Goal: Task Accomplishment & Management: Manage account settings

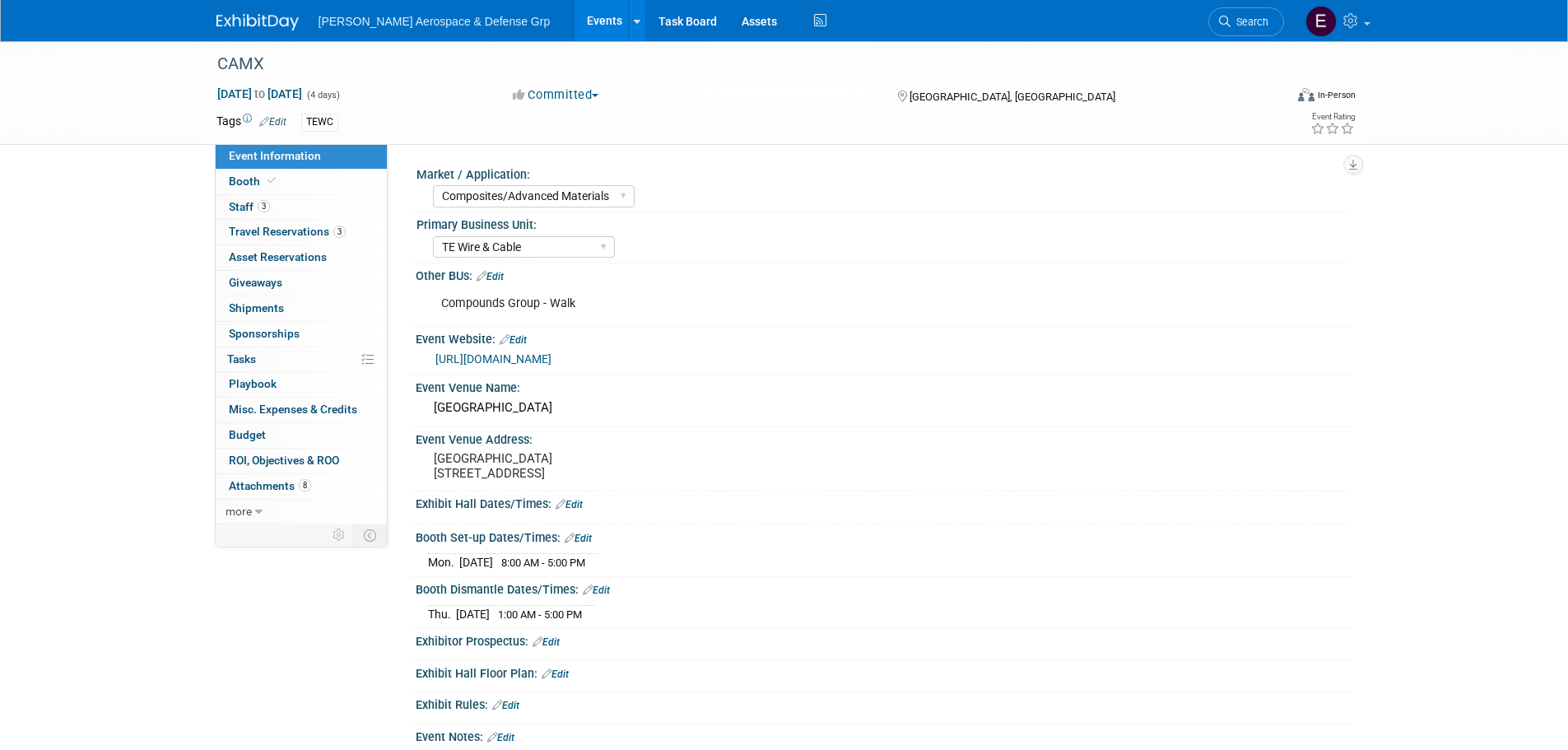
select select "Composites/Advanced Materials"
select select "TE Wire & Cable"
click at [271, 183] on icon at bounding box center [271, 181] width 8 height 9
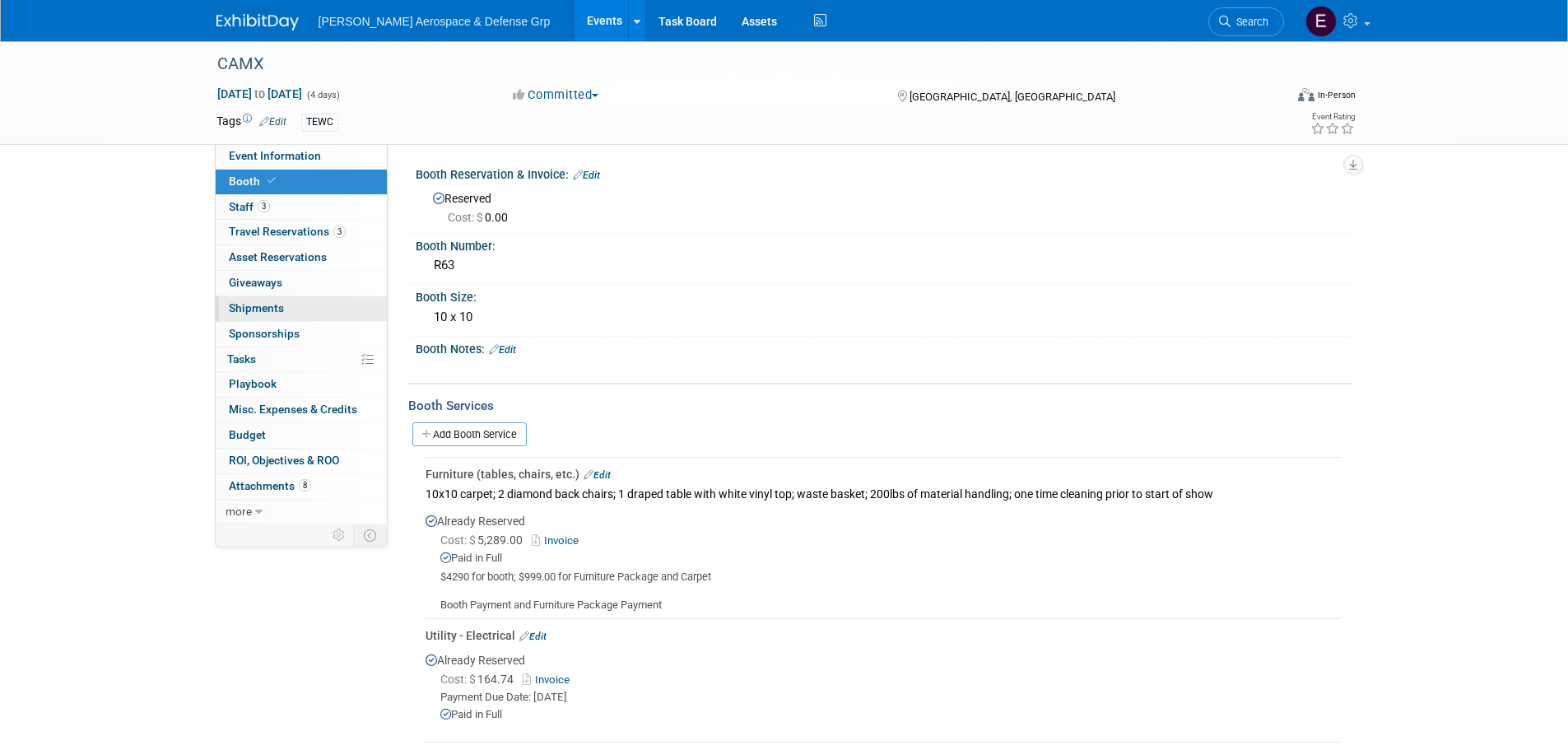
click at [278, 310] on span "Shipments 0" at bounding box center [256, 308] width 55 height 13
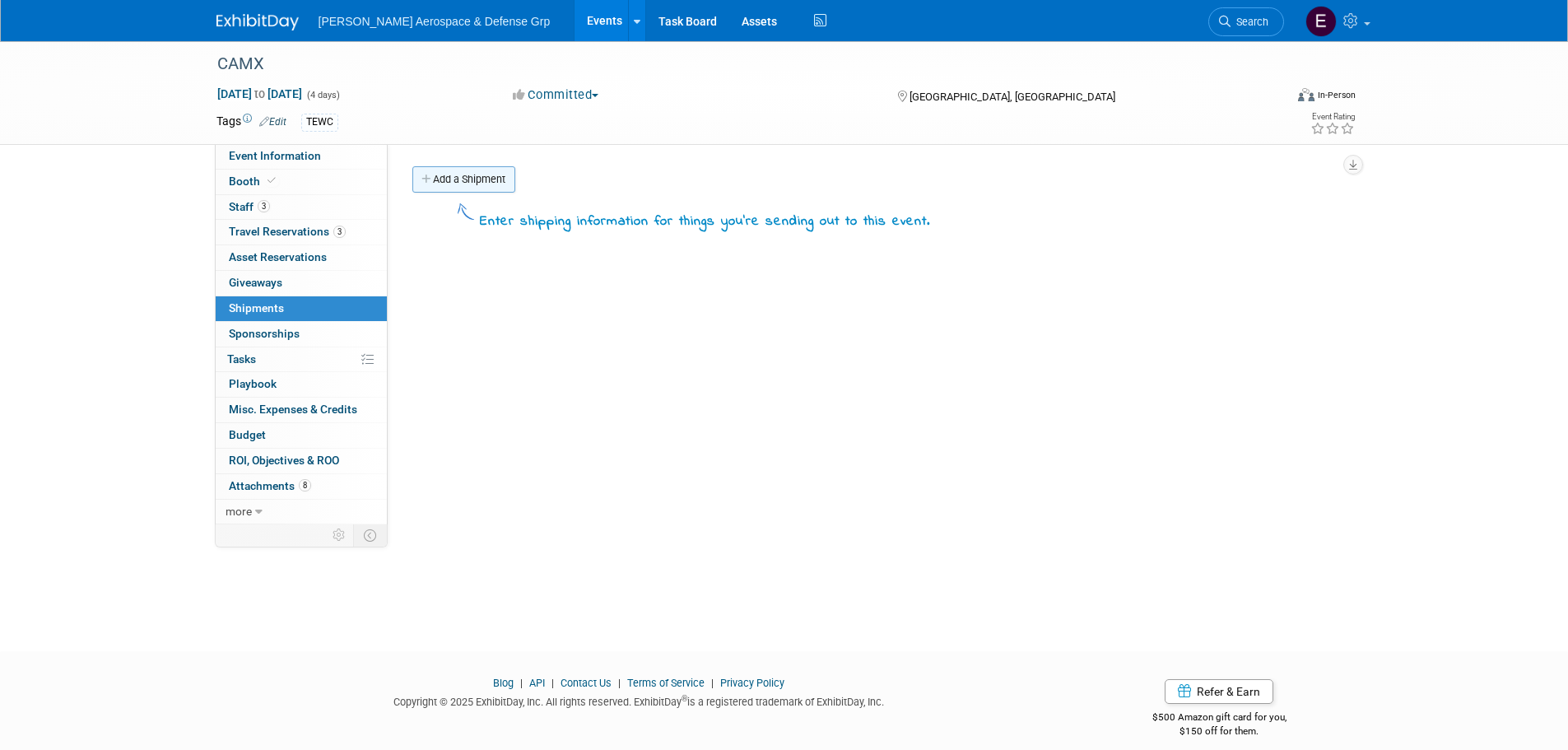
click at [462, 168] on link "Add a Shipment" at bounding box center [464, 179] width 103 height 27
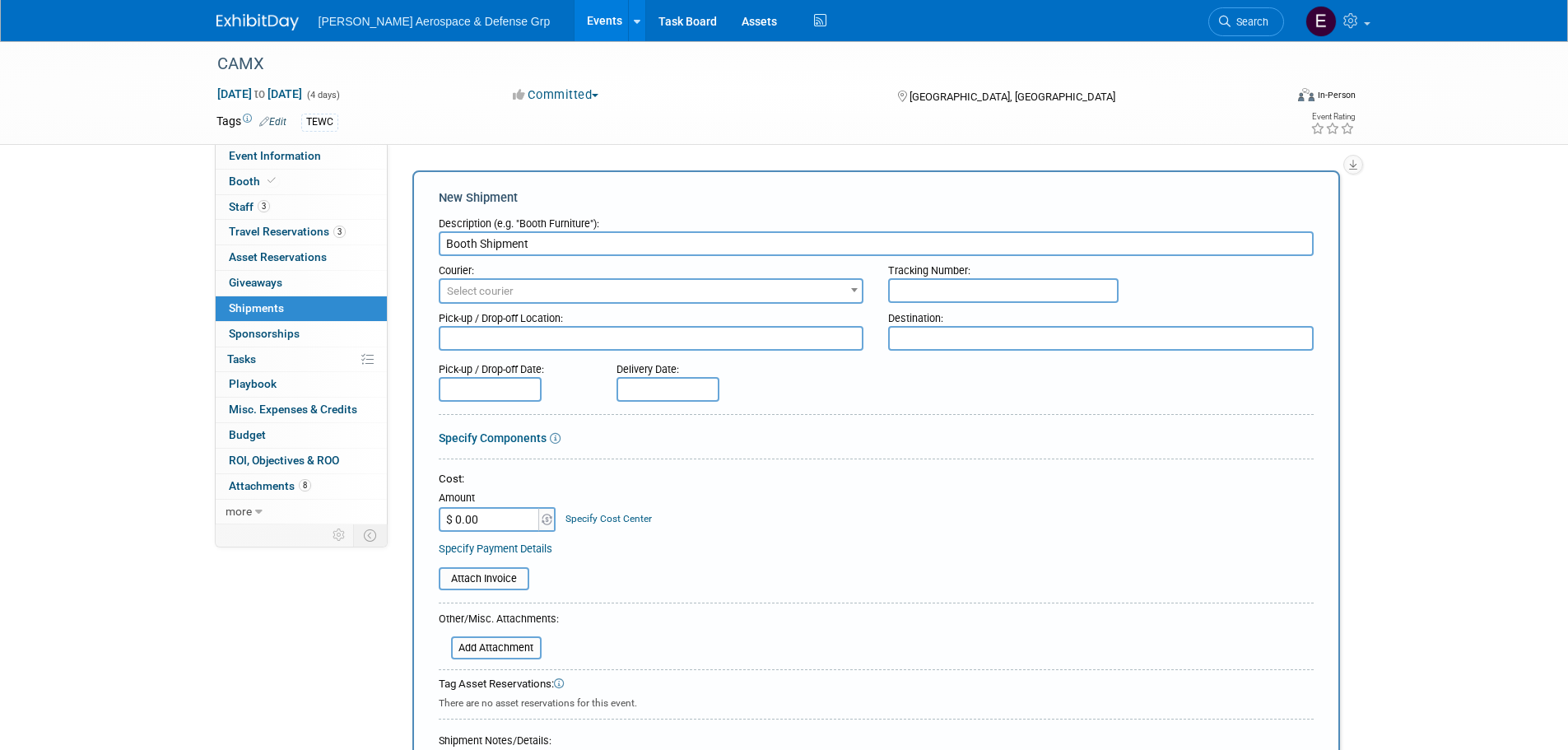
type input "Booth Shipment"
click at [581, 293] on span "Select courier" at bounding box center [651, 291] width 422 height 23
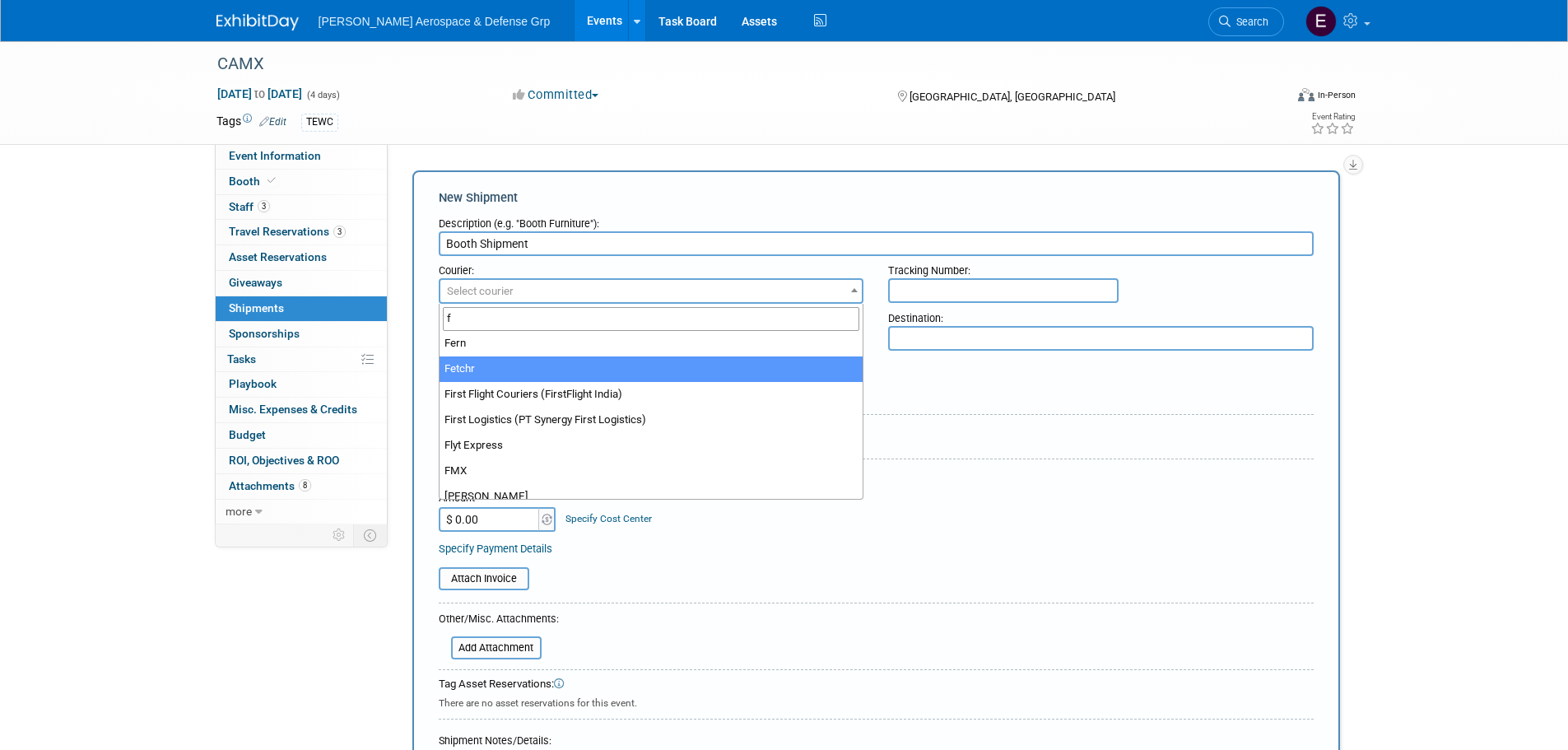
scroll to position [1004, 0]
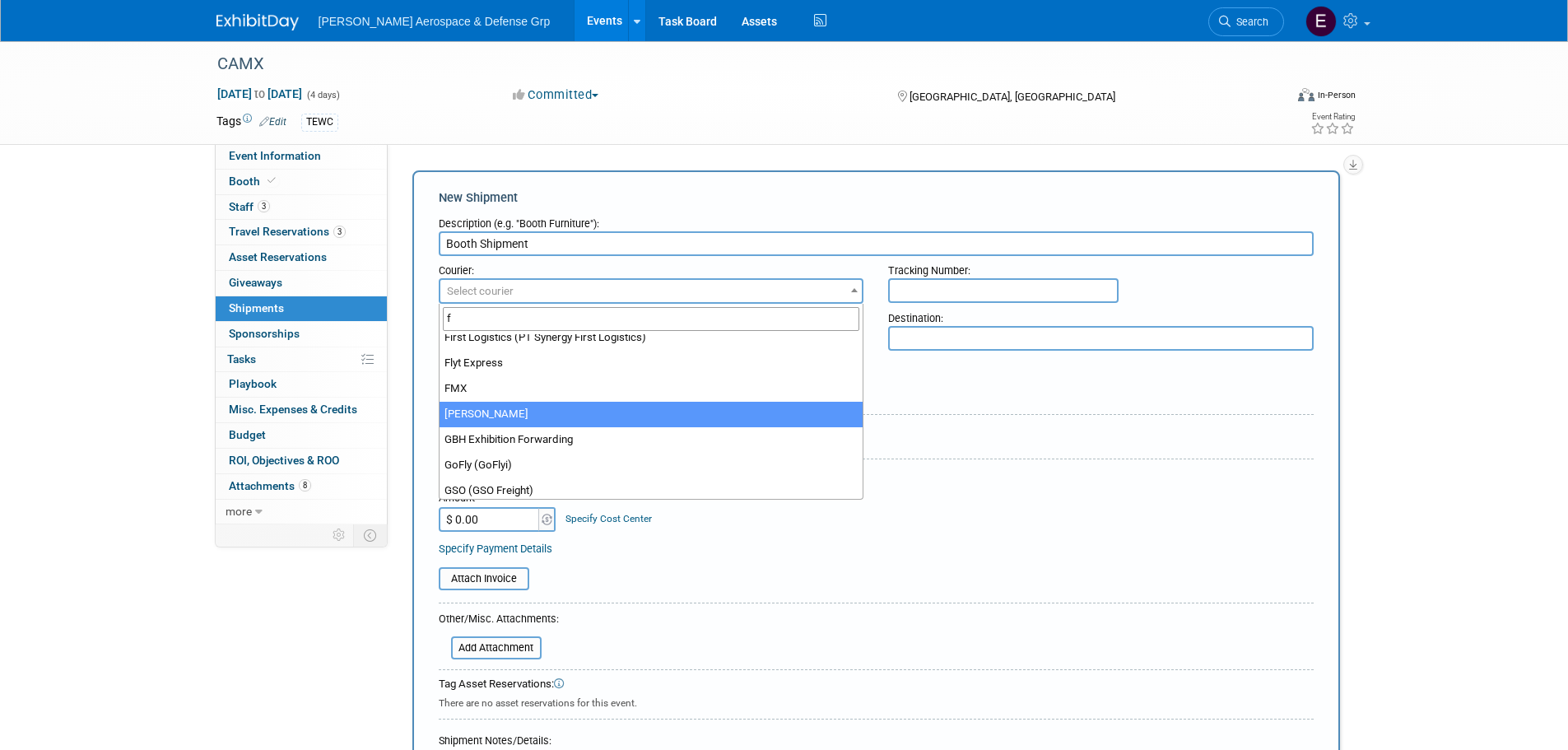
type input "f"
select select "551"
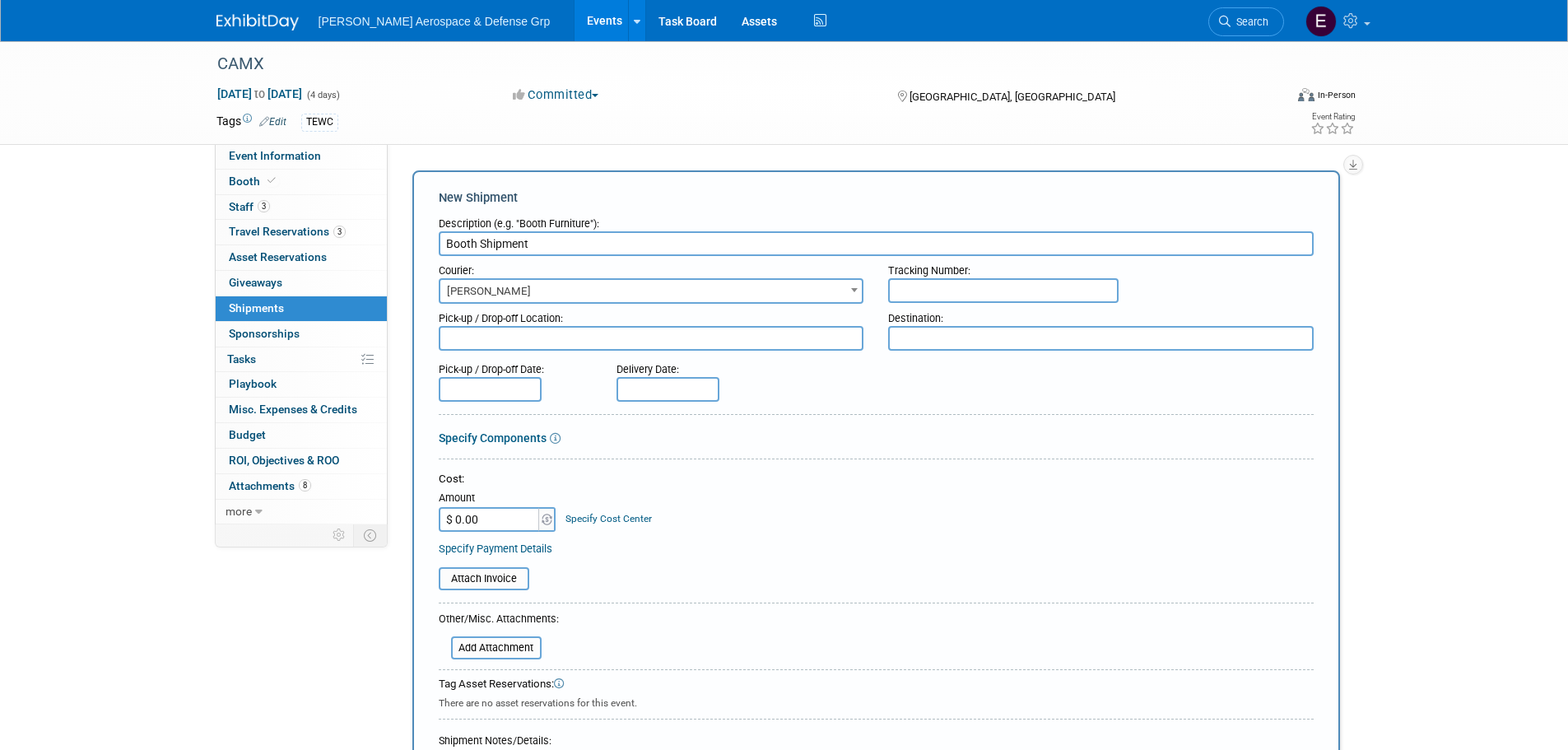
click at [516, 342] on textarea at bounding box center [651, 338] width 425 height 25
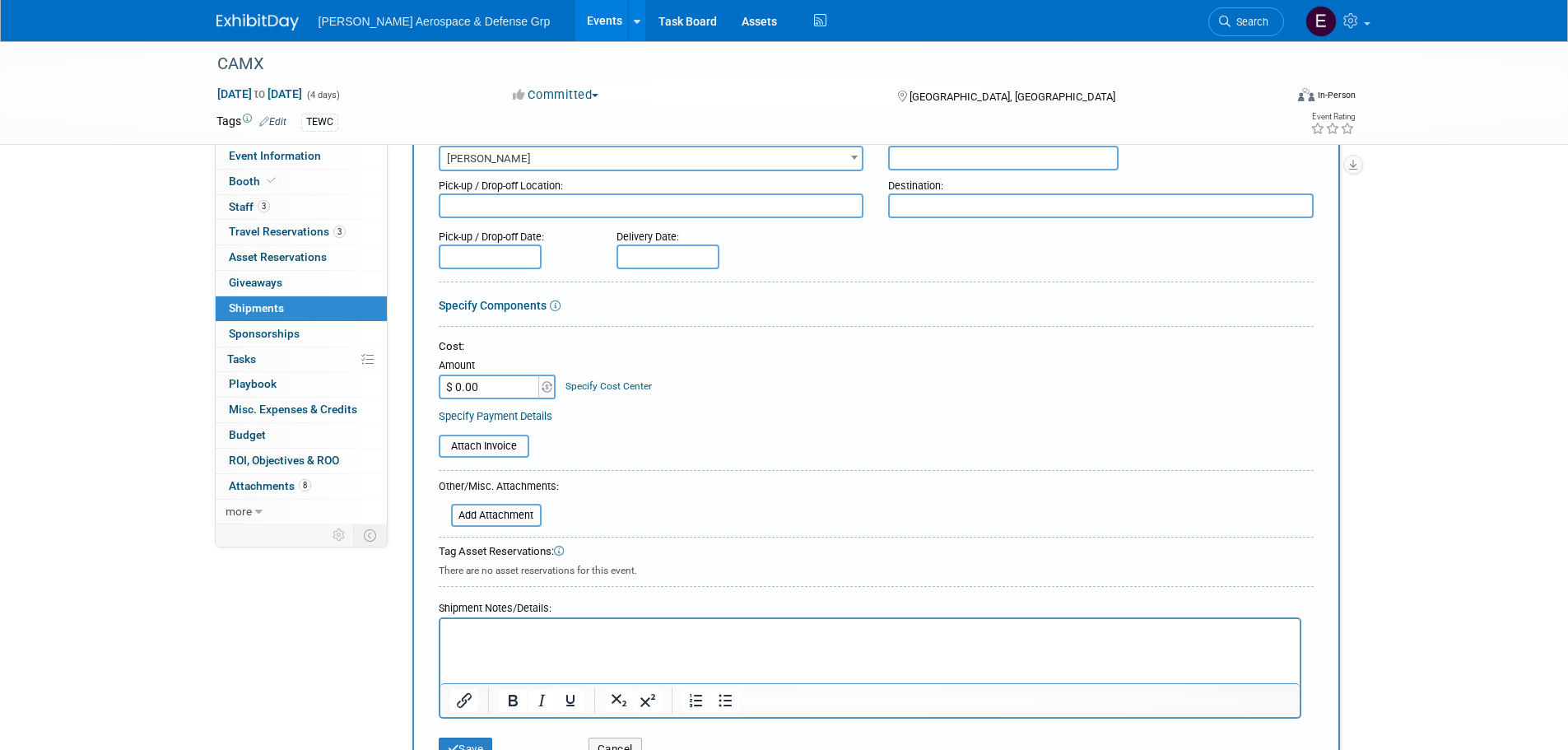
scroll to position [164, 0]
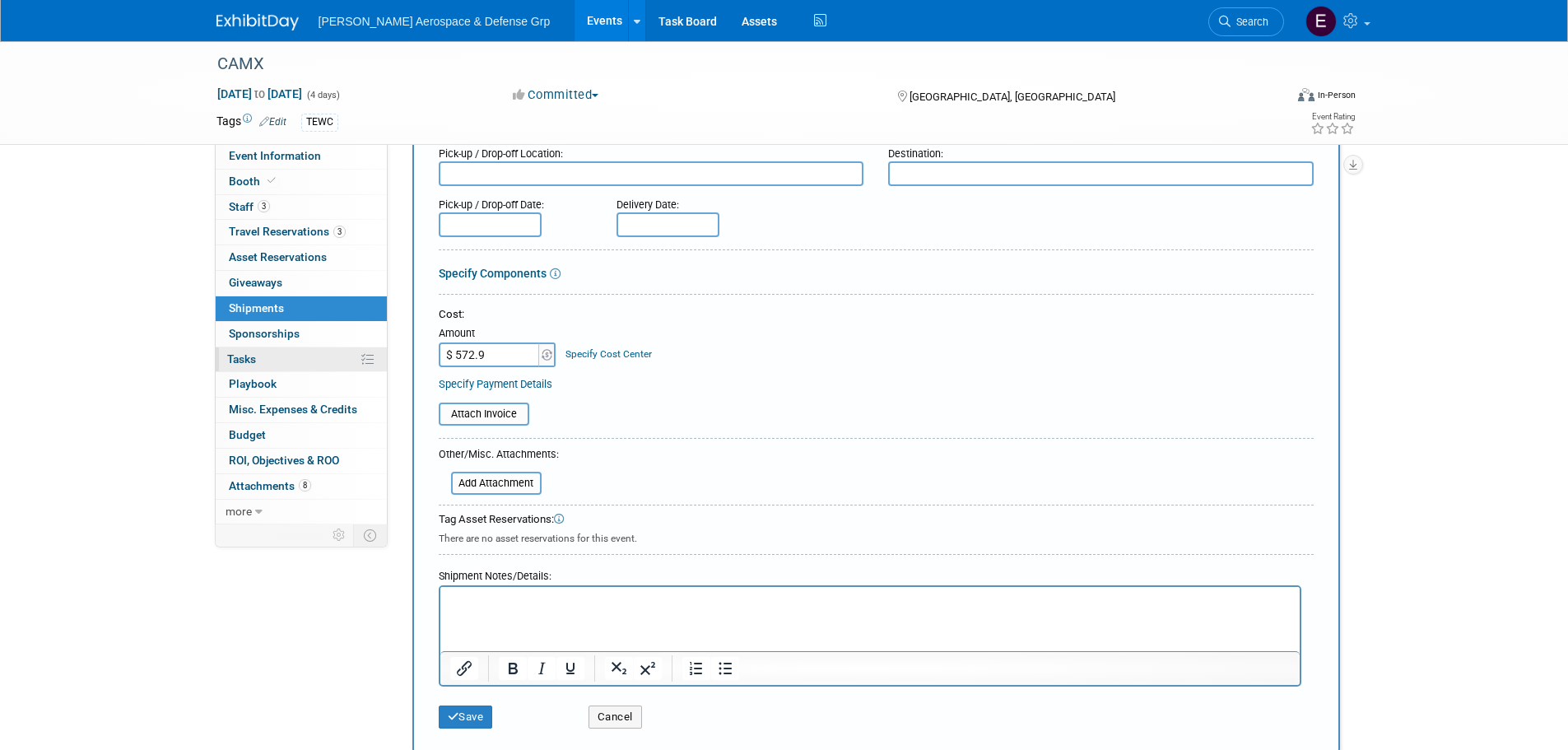
type input "$ 572.91"
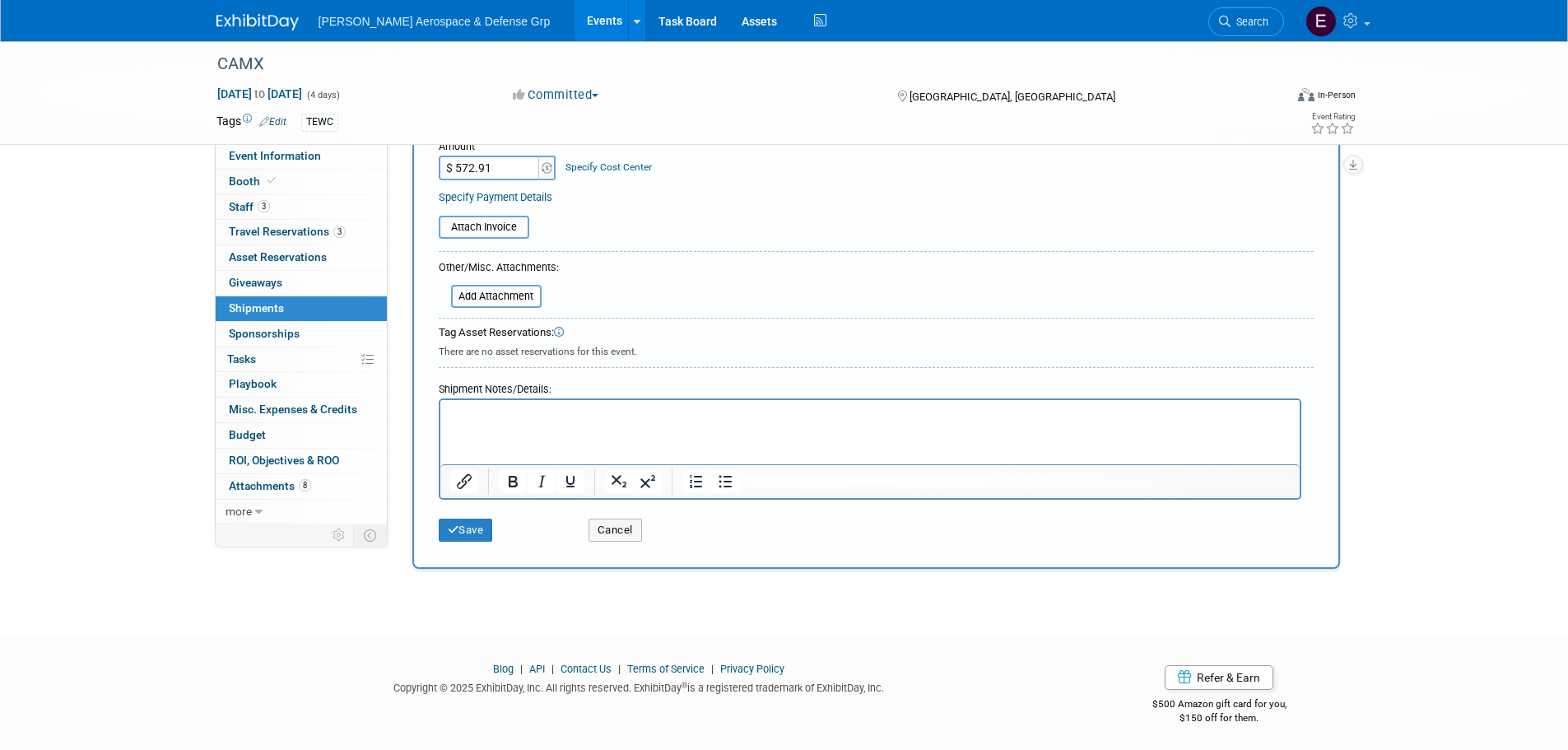
scroll to position [354, 0]
click at [466, 532] on button "Save" at bounding box center [466, 527] width 54 height 23
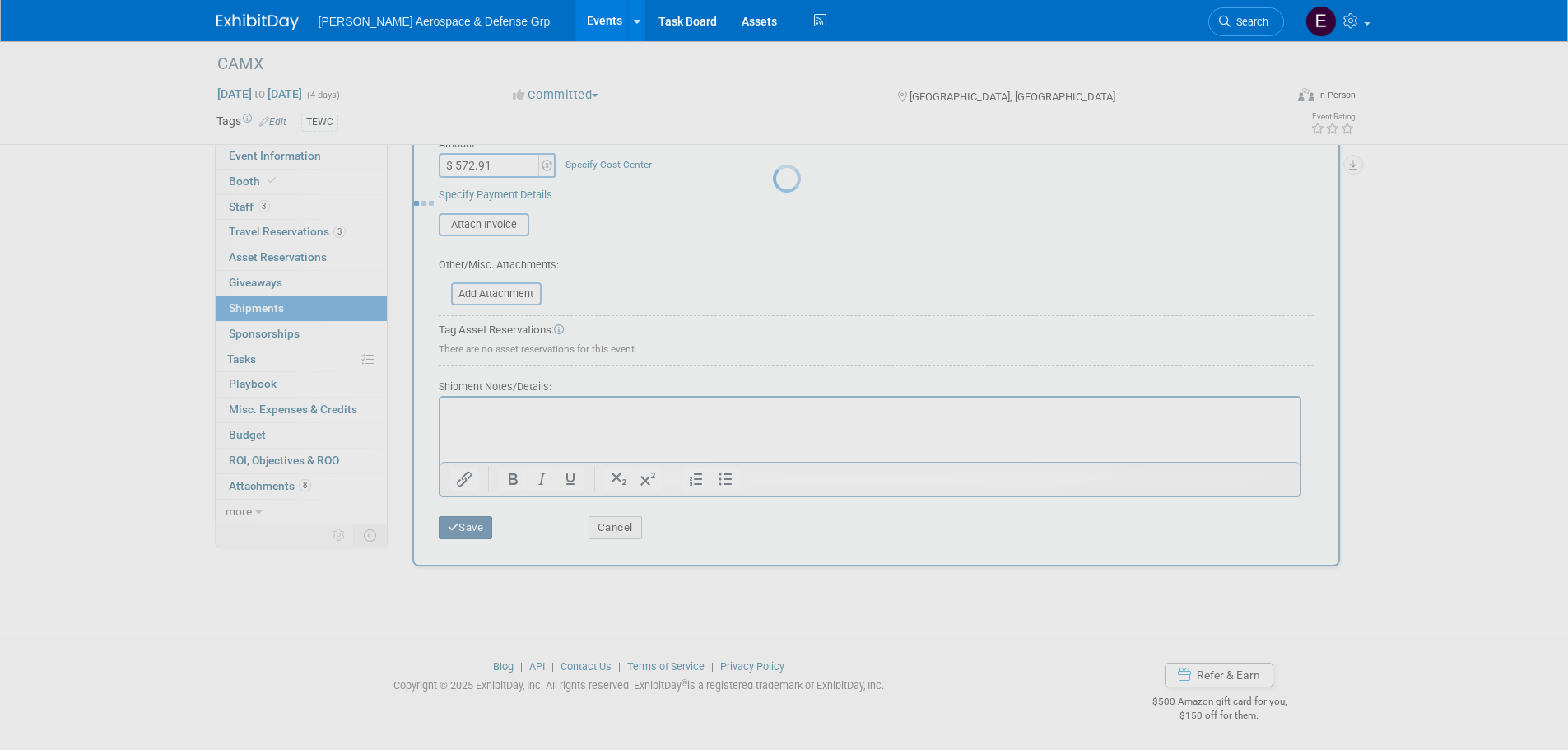
scroll to position [17, 0]
